Goal: Find specific page/section: Find specific page/section

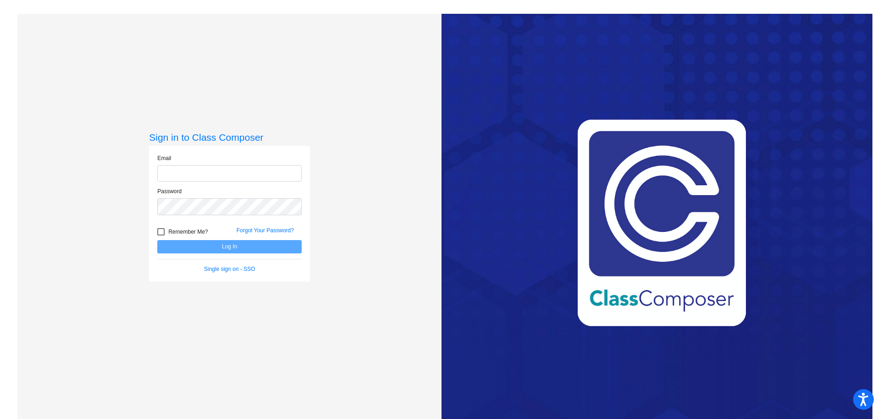
type input "nickim971@csemn.org"
click at [198, 247] on button "Log In" at bounding box center [229, 246] width 144 height 13
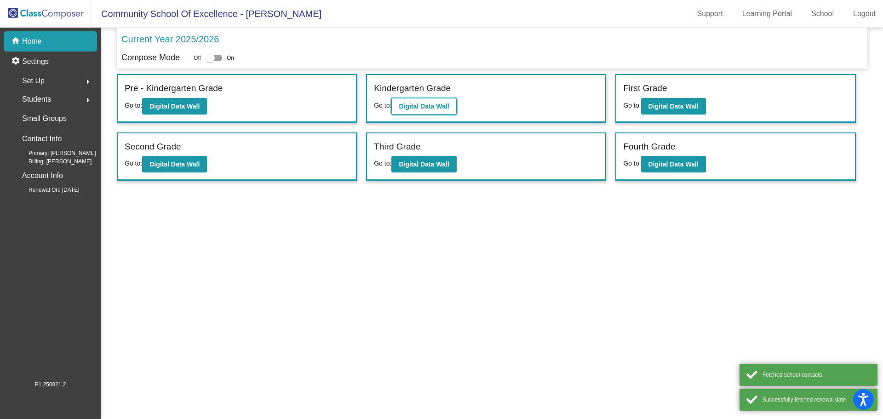
click at [409, 103] on b "Digital Data Wall" at bounding box center [424, 106] width 50 height 7
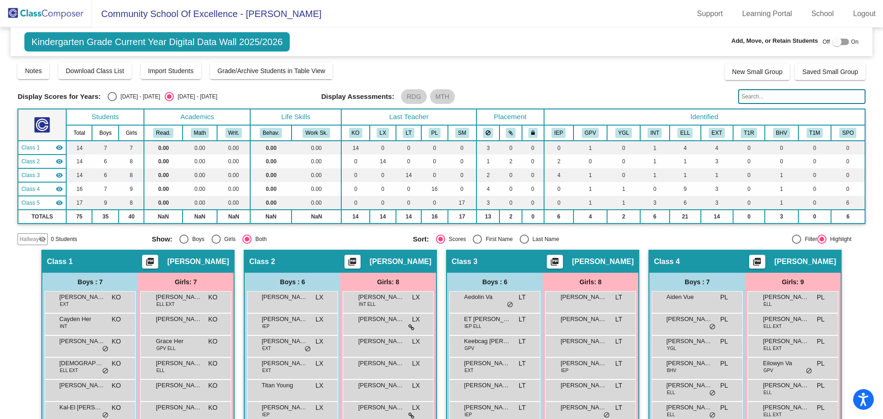
click at [775, 98] on input "text" at bounding box center [801, 96] width 127 height 15
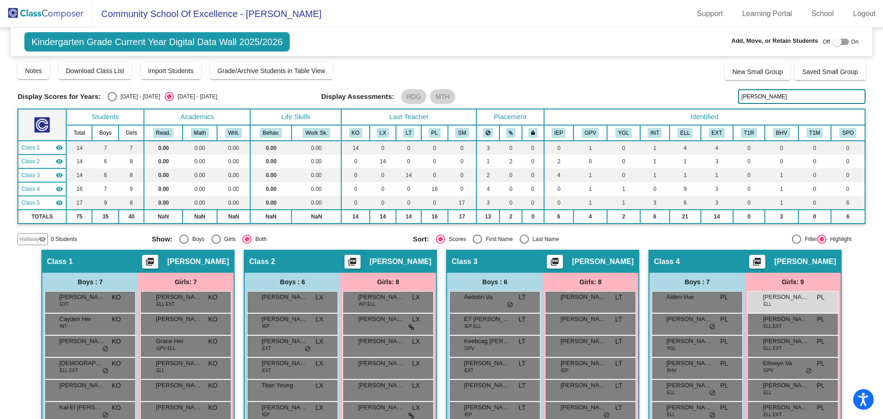
type input "[PERSON_NAME]"
click at [706, 87] on div "Display Scores for Years: [DATE] - [DATE] [DATE] - [DATE] Grade/Archive Student…" at bounding box center [441, 154] width 848 height 184
